Goal: Task Accomplishment & Management: Use online tool/utility

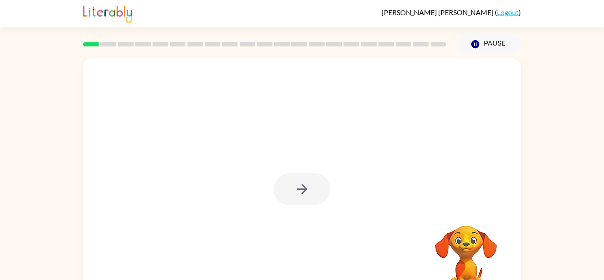
click at [315, 190] on div at bounding box center [302, 189] width 57 height 32
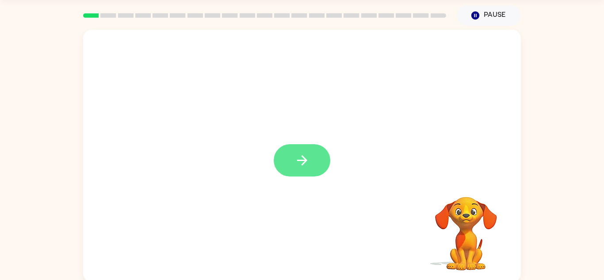
scroll to position [31, 0]
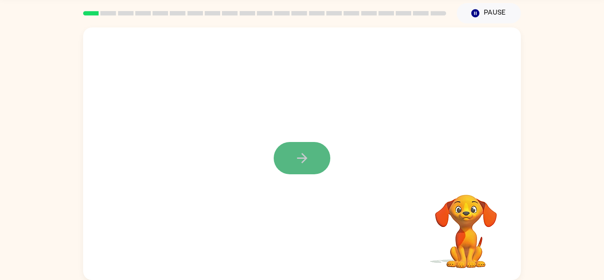
click at [295, 159] on icon "button" at bounding box center [301, 157] width 15 height 15
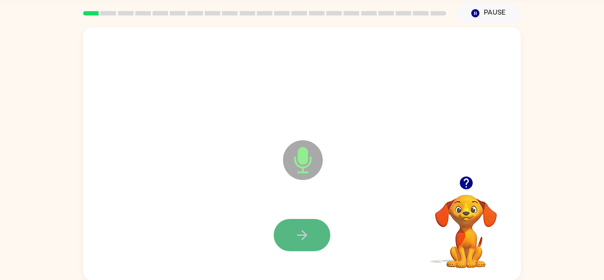
click at [291, 221] on button "button" at bounding box center [302, 235] width 57 height 32
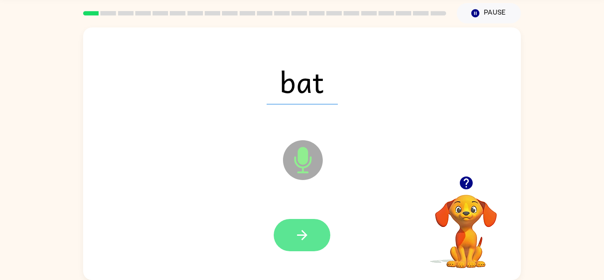
click at [318, 235] on button "button" at bounding box center [302, 235] width 57 height 32
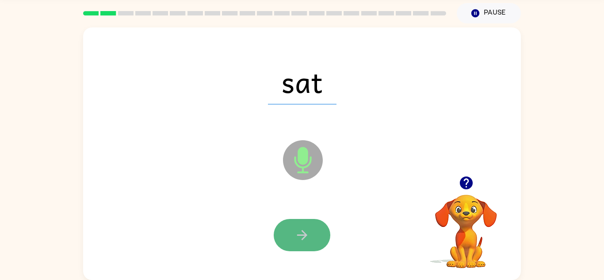
click at [310, 240] on button "button" at bounding box center [302, 235] width 57 height 32
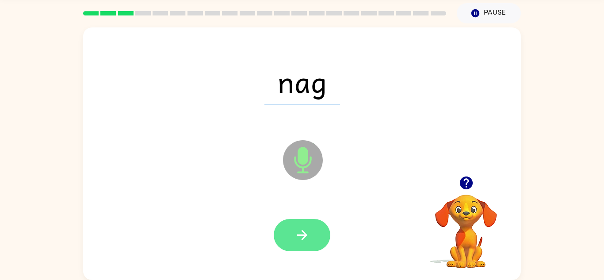
click at [308, 234] on icon "button" at bounding box center [301, 234] width 15 height 15
click at [309, 230] on button "button" at bounding box center [302, 235] width 57 height 32
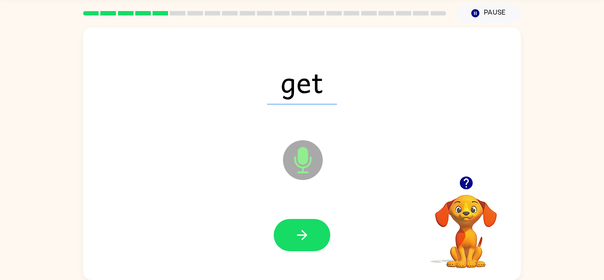
click at [309, 230] on button "button" at bounding box center [302, 235] width 57 height 32
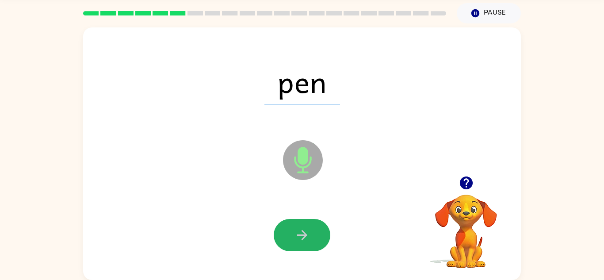
click at [309, 230] on button "button" at bounding box center [302, 235] width 57 height 32
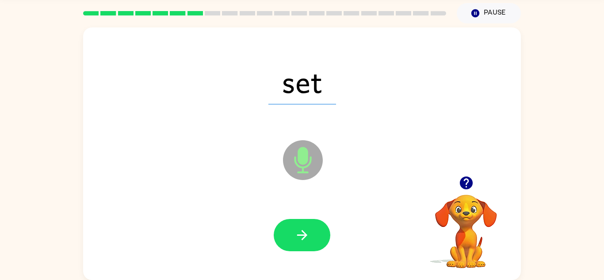
click at [335, 187] on icon "Microphone The Microphone is here when it is your turn to talk" at bounding box center [347, 171] width 133 height 66
click at [297, 243] on button "button" at bounding box center [302, 235] width 57 height 32
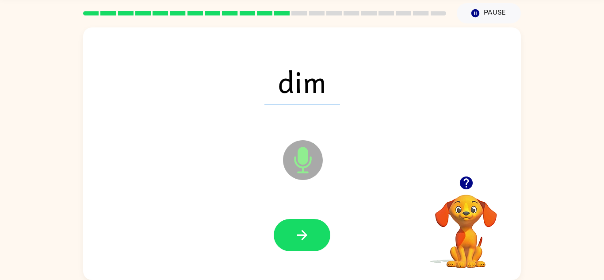
click at [297, 243] on button "button" at bounding box center [302, 235] width 57 height 32
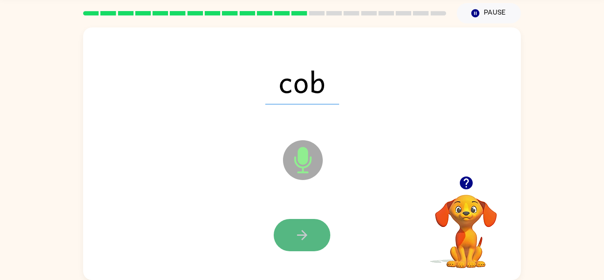
click at [297, 245] on button "button" at bounding box center [302, 235] width 57 height 32
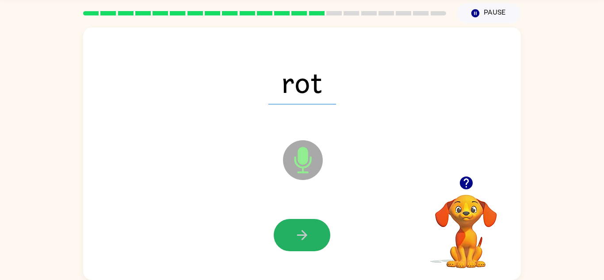
click at [297, 245] on button "button" at bounding box center [302, 235] width 57 height 32
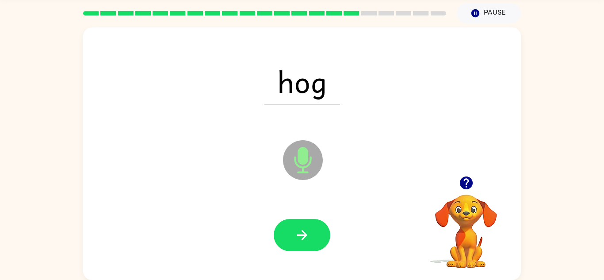
click at [297, 245] on button "button" at bounding box center [302, 235] width 57 height 32
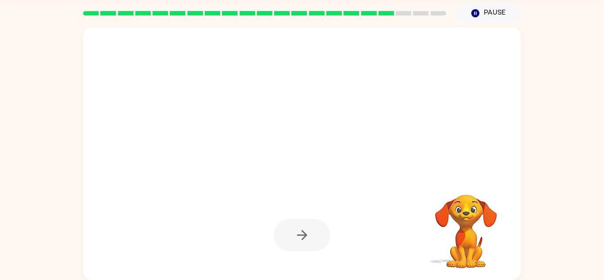
click at [297, 245] on div at bounding box center [302, 235] width 57 height 32
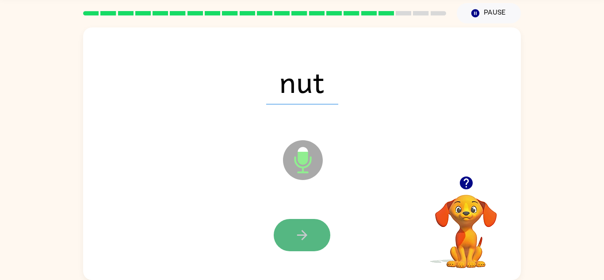
click at [297, 245] on button "button" at bounding box center [302, 235] width 57 height 32
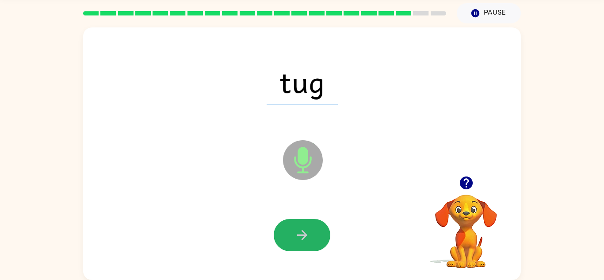
click at [297, 245] on button "button" at bounding box center [302, 235] width 57 height 32
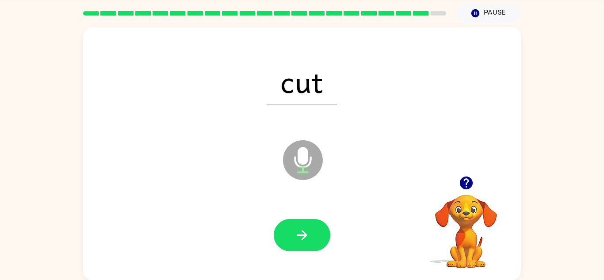
click at [297, 245] on button "button" at bounding box center [302, 235] width 57 height 32
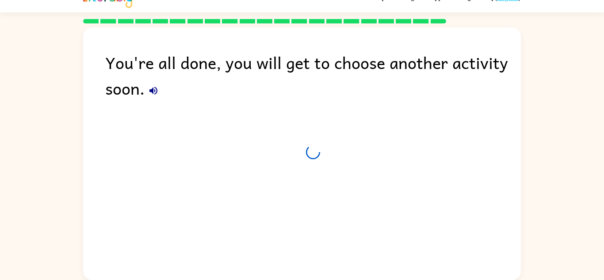
scroll to position [15, 0]
